Goal: Information Seeking & Learning: Learn about a topic

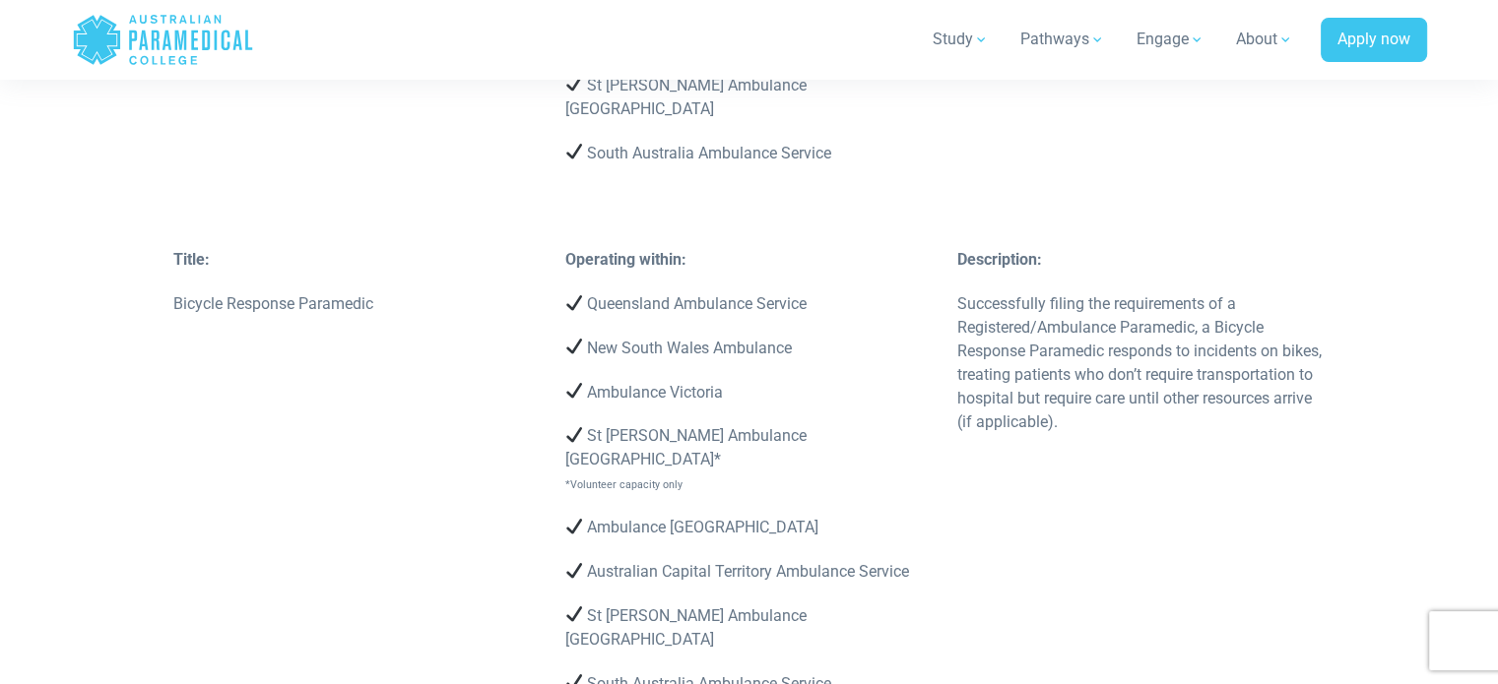
scroll to position [4558, 0]
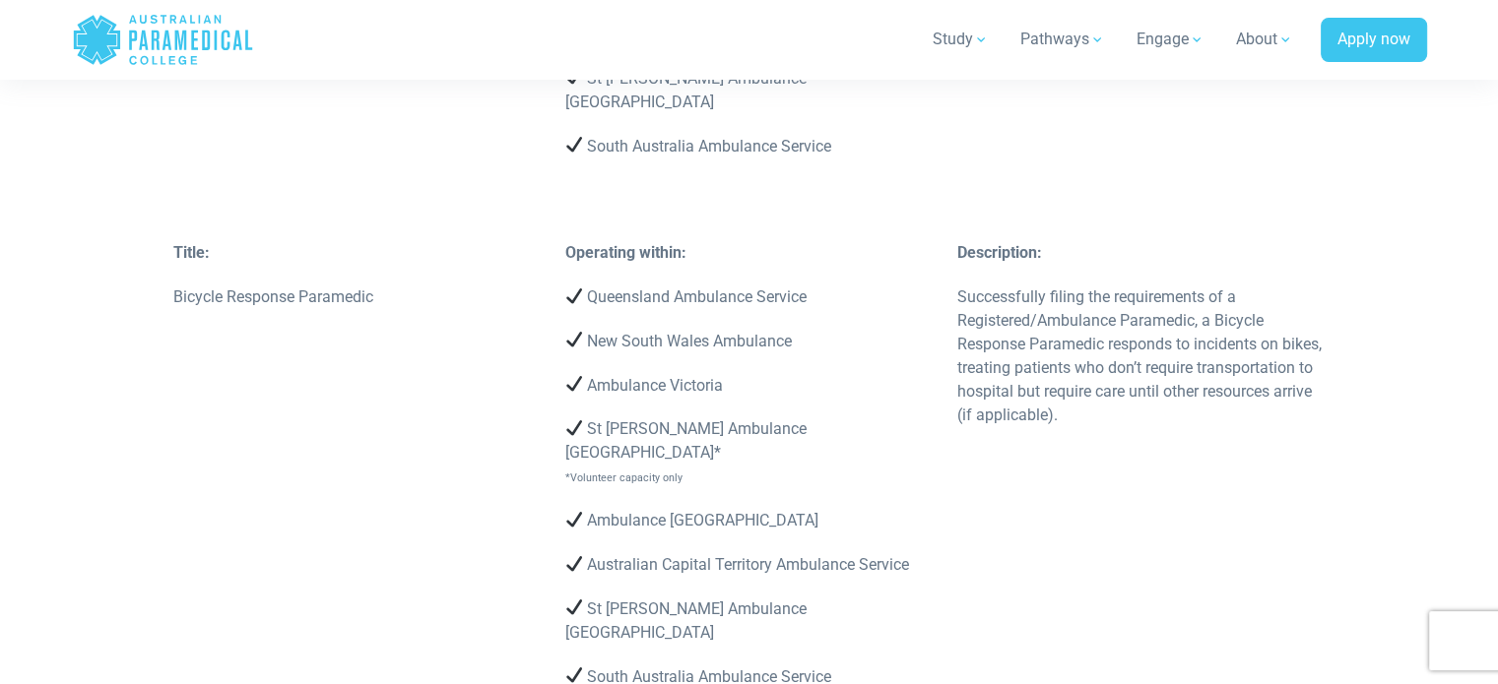
drag, startPoint x: 742, startPoint y: 388, endPoint x: 488, endPoint y: 389, distance: 254.1
click at [465, 398] on div "Title: Bicycle Response Paramedic Operating within: Queensland Ambulance Servic…" at bounding box center [750, 506] width 1176 height 531
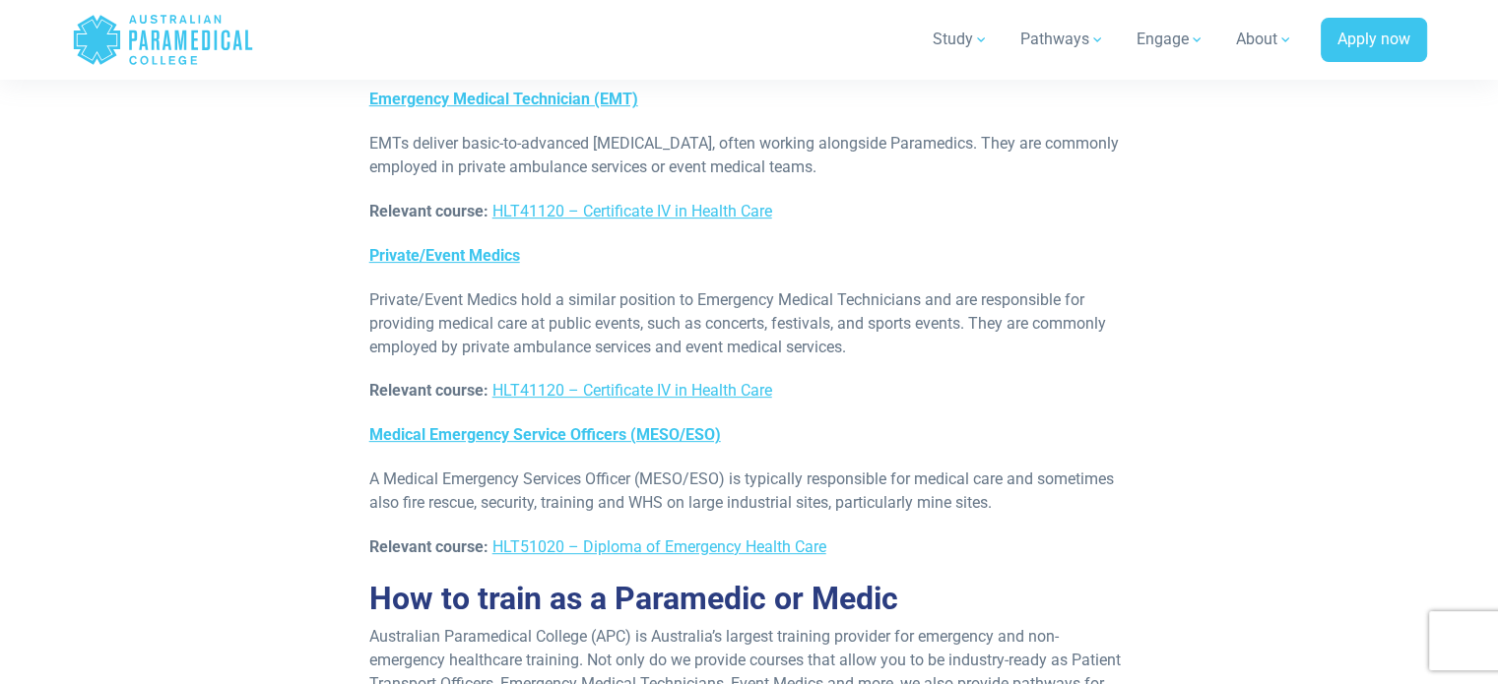
scroll to position [8086, 0]
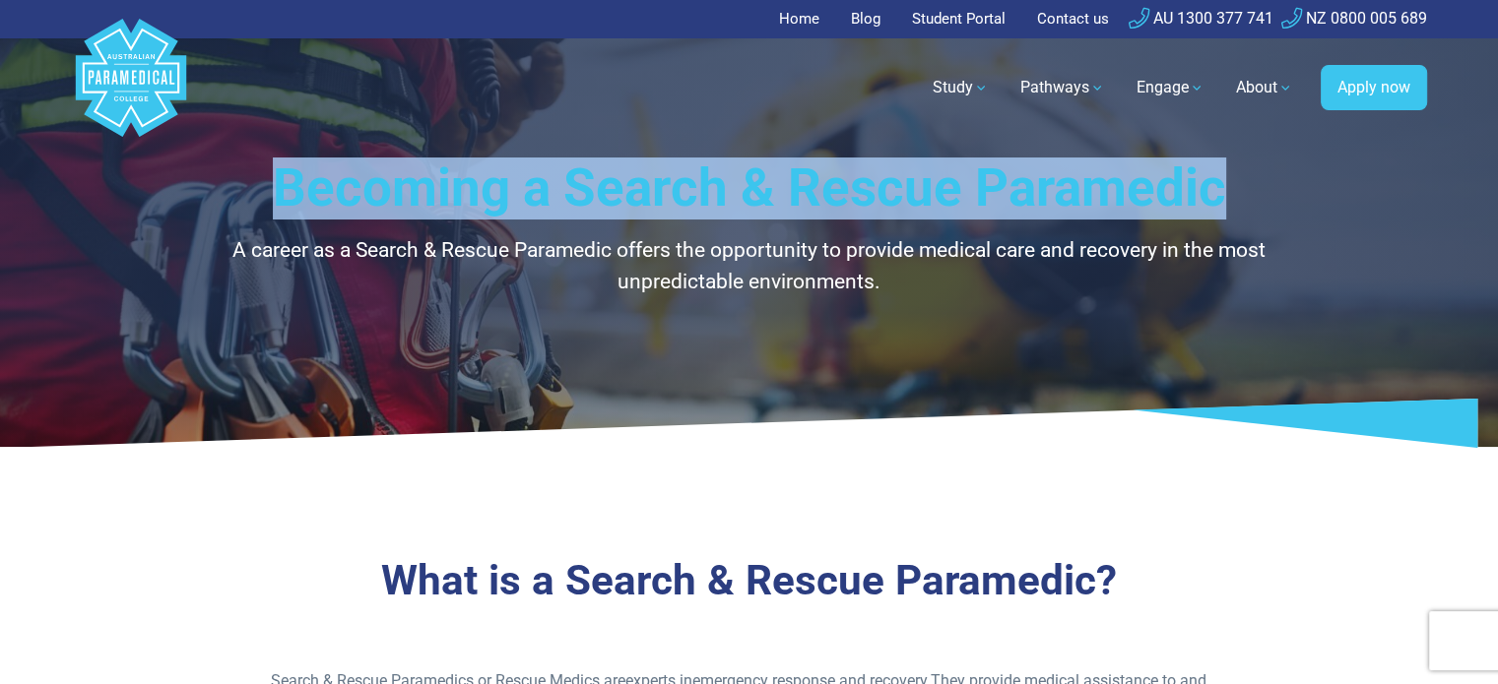
drag, startPoint x: 1226, startPoint y: 182, endPoint x: 106, endPoint y: 217, distance: 1120.3
click at [106, 217] on div "Becoming a Search & Rescue Paramedic A career as a Search & Rescue Paramedic of…" at bounding box center [749, 223] width 1379 height 447
copy h1 "Becoming a Search & Rescue Paramedic"
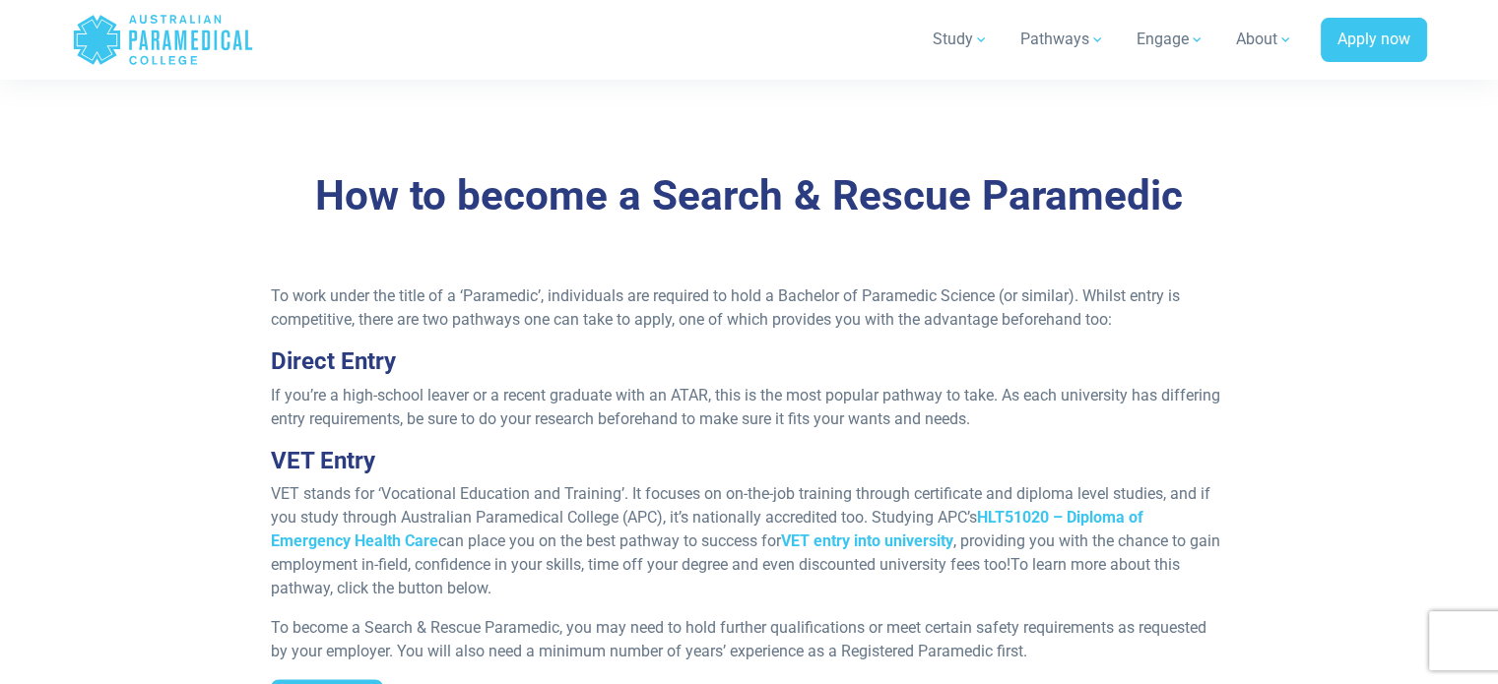
scroll to position [2462, 0]
